Goal: Task Accomplishment & Management: Manage account settings

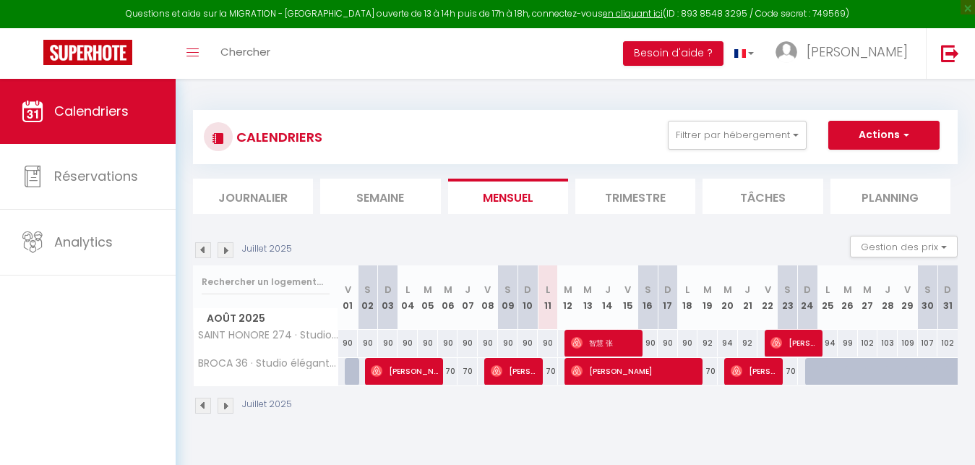
select select
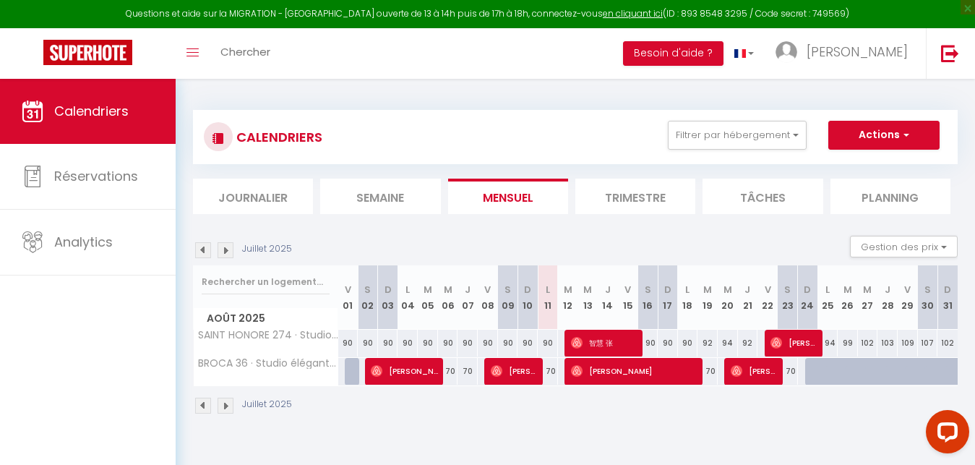
click at [613, 358] on span "[PERSON_NAME]" at bounding box center [635, 370] width 128 height 27
select select "OK"
select select "0"
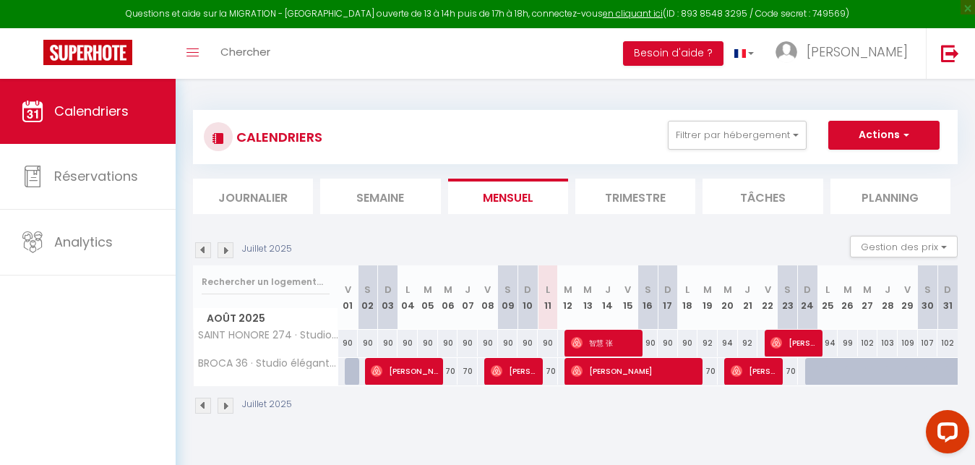
select select "1"
select select
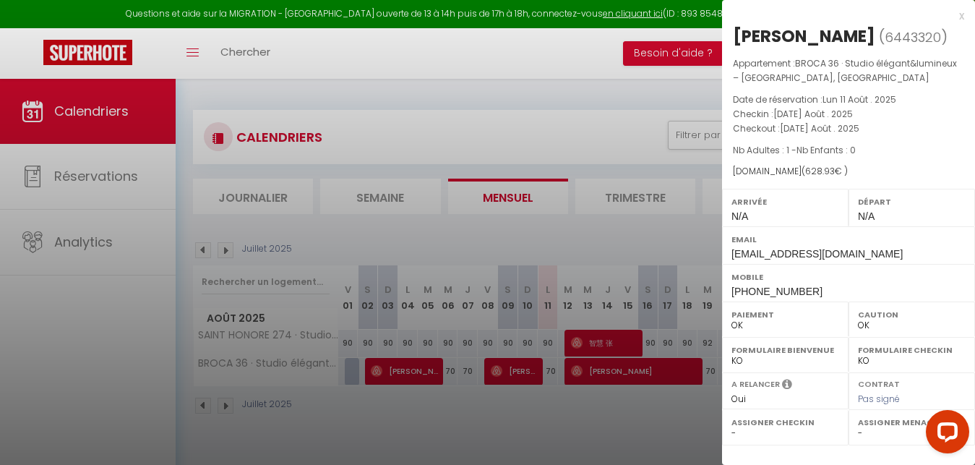
click at [486, 90] on div at bounding box center [487, 232] width 975 height 465
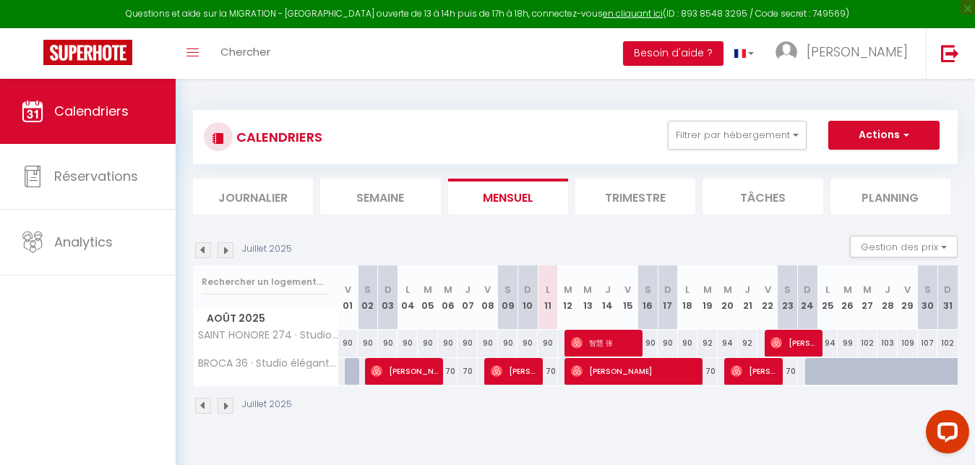
click at [393, 370] on span "[PERSON_NAME]" at bounding box center [404, 370] width 67 height 27
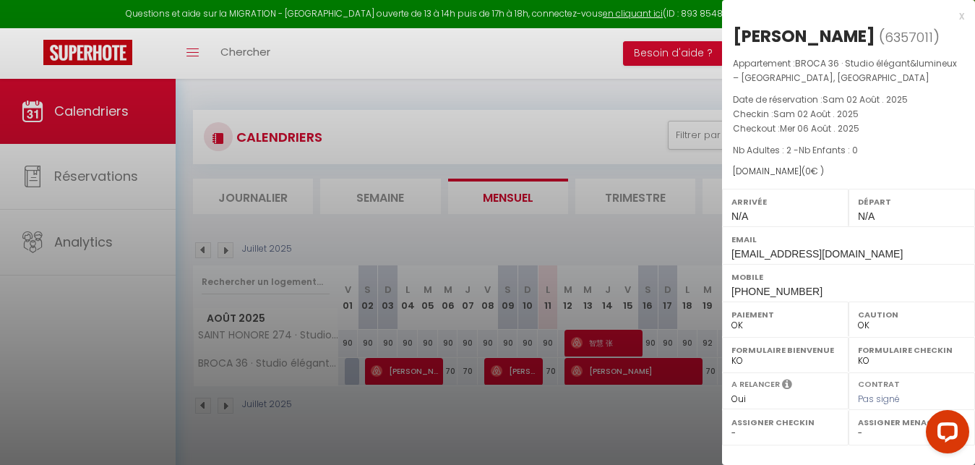
click at [74, 181] on div at bounding box center [487, 232] width 975 height 465
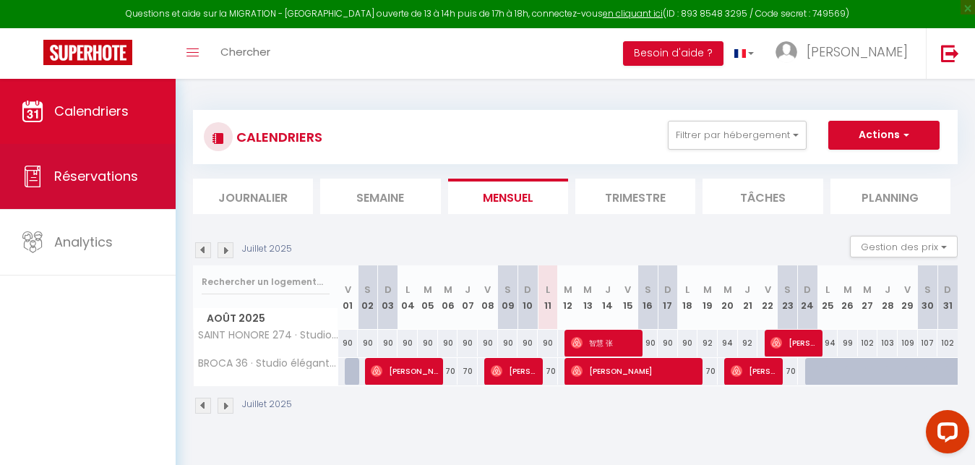
click at [88, 185] on span "Réservations" at bounding box center [96, 176] width 84 height 18
select select "not_cancelled"
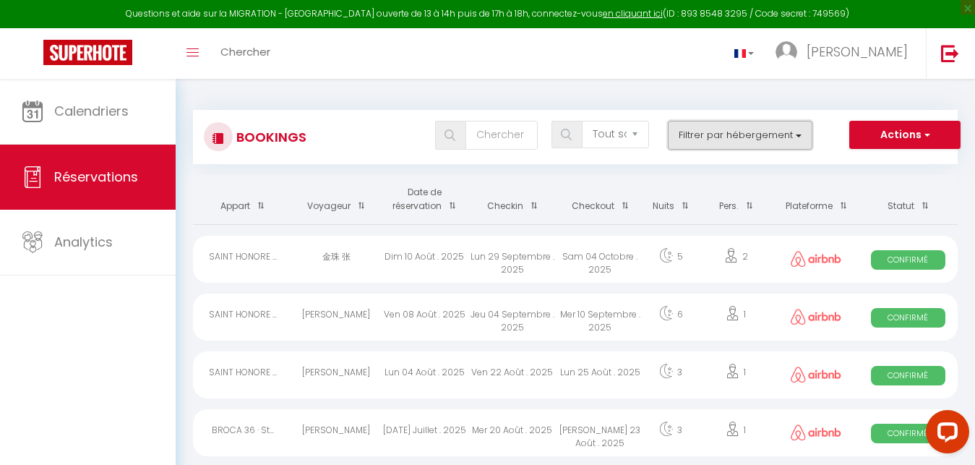
click at [789, 139] on button "Filtrer par hébergement" at bounding box center [740, 135] width 145 height 29
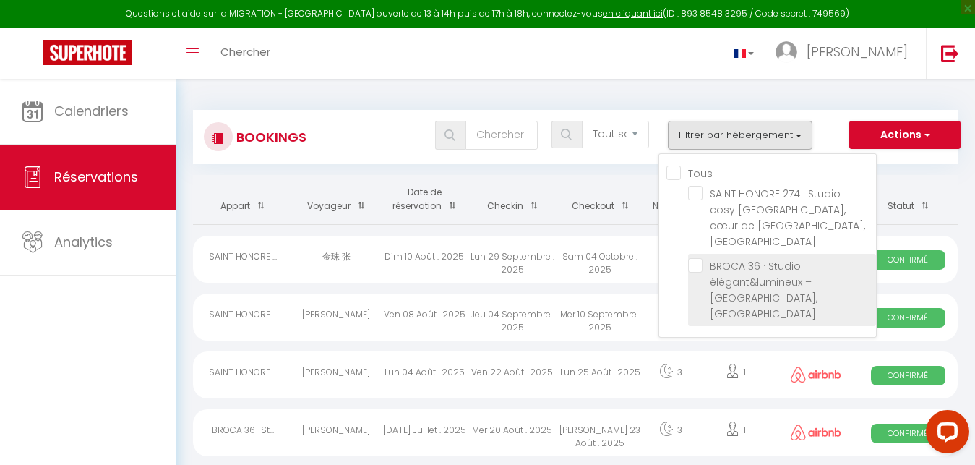
click at [700, 258] on input "BROCA 36 · Studio élégant&lumineux – [GEOGRAPHIC_DATA], [GEOGRAPHIC_DATA]" at bounding box center [782, 265] width 188 height 14
checkbox input "true"
checkbox input "false"
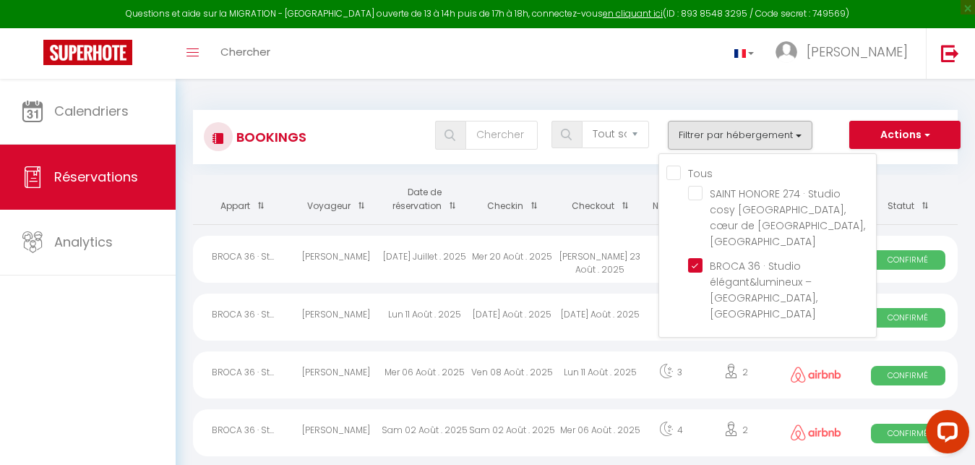
click at [679, 41] on div "Toggle menubar Chercher BUTTON Pablo Paramètres" at bounding box center [534, 53] width 859 height 51
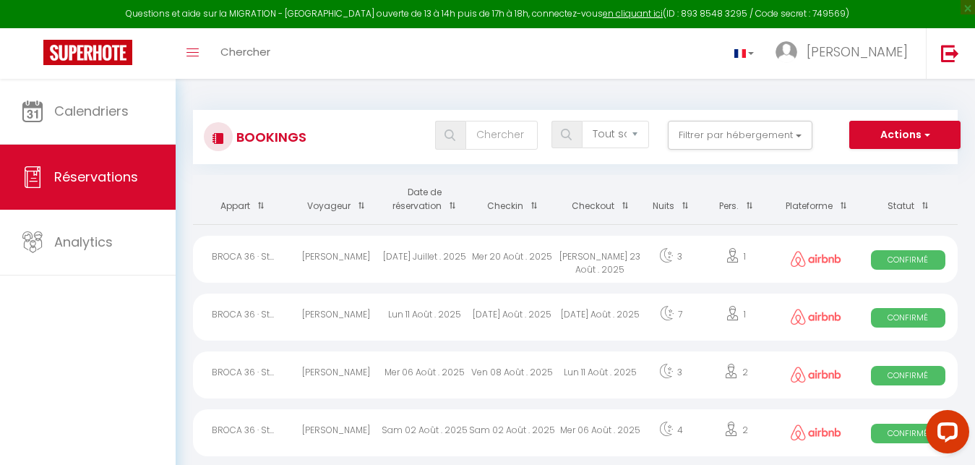
scroll to position [37, 0]
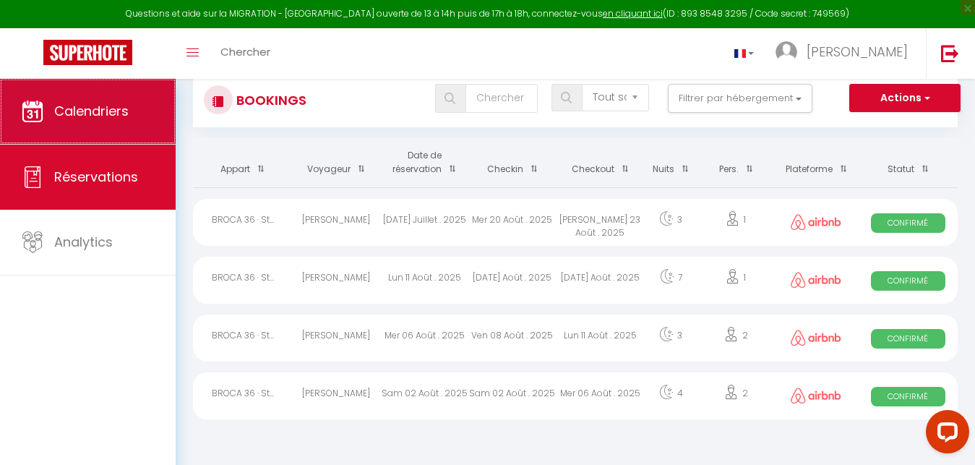
click at [77, 113] on span "Calendriers" at bounding box center [91, 111] width 74 height 18
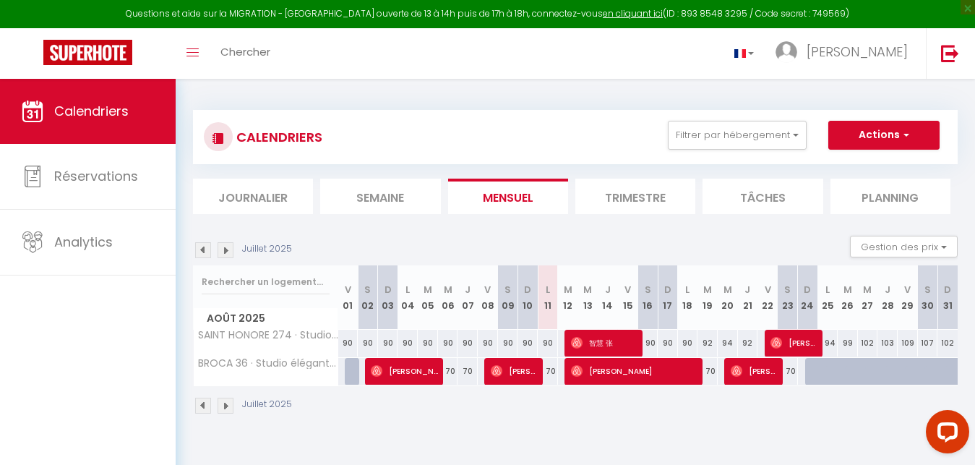
click at [507, 376] on span "[PERSON_NAME]" at bounding box center [514, 370] width 47 height 27
select select "OK"
select select "1"
select select "0"
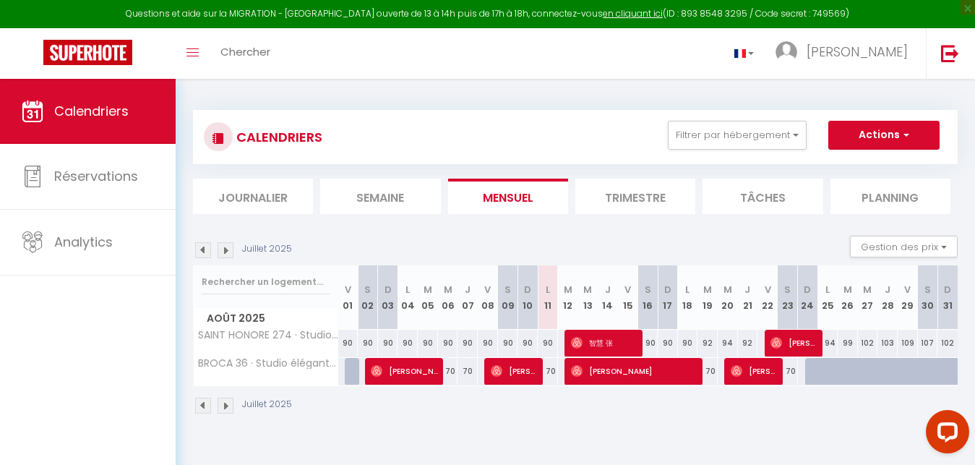
select select "1"
select select
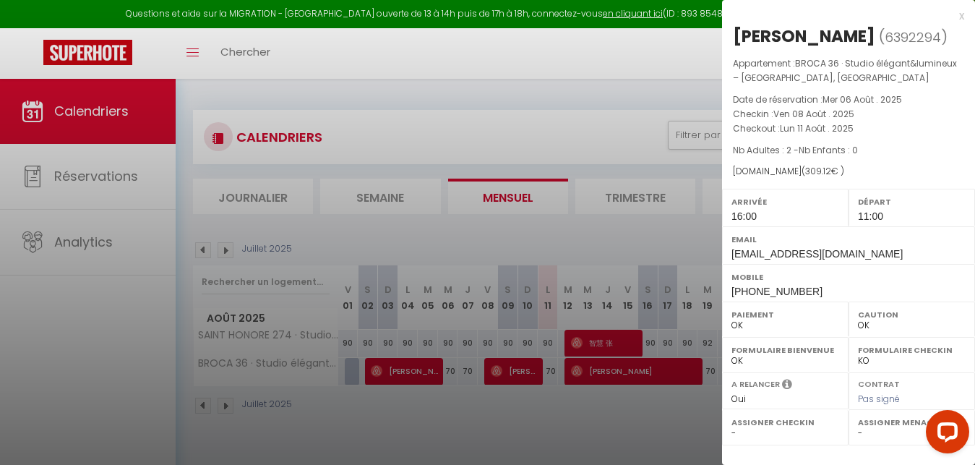
click at [958, 11] on div "x" at bounding box center [843, 15] width 242 height 17
